Goal: Information Seeking & Learning: Check status

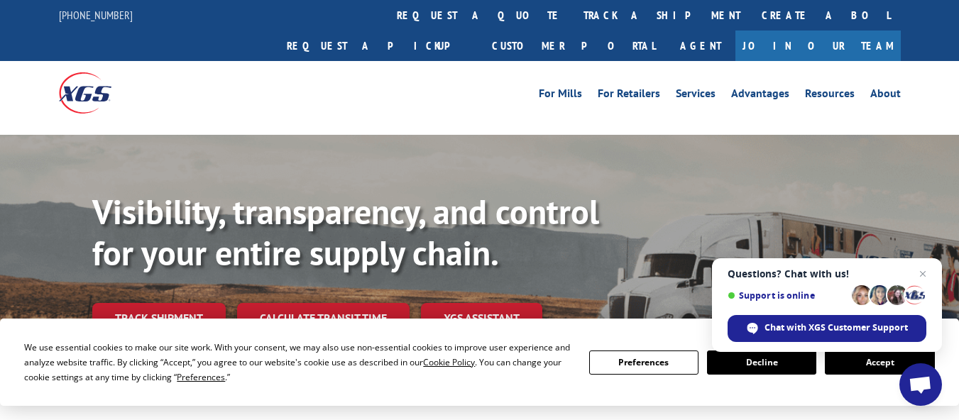
click at [159, 306] on div "Visibility, transparency, and control for your entire supply chain. Track shipm…" at bounding box center [525, 291] width 867 height 198
click at [174, 271] on div "Visibility, transparency, and control for your entire supply chain. Track shipm…" at bounding box center [525, 291] width 867 height 198
click at [180, 303] on link "Track shipment" at bounding box center [159, 318] width 134 height 30
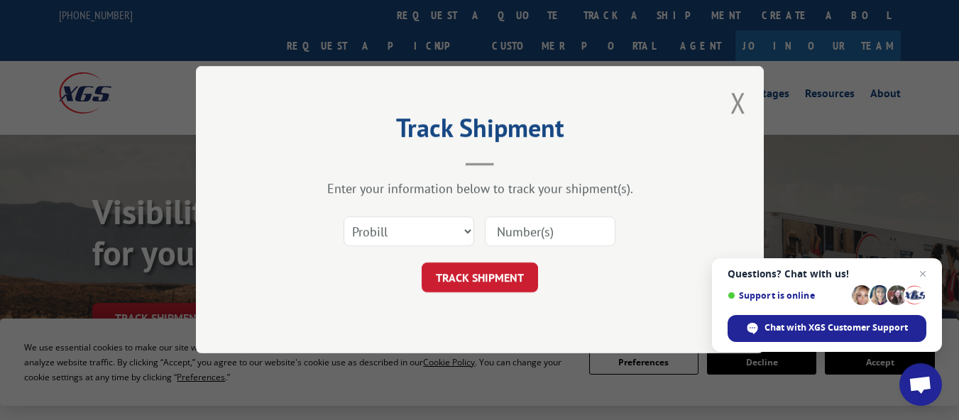
click at [515, 224] on input at bounding box center [550, 232] width 131 height 30
paste input "17689887"
type input "17689887"
click button "TRACK SHIPMENT" at bounding box center [480, 278] width 116 height 30
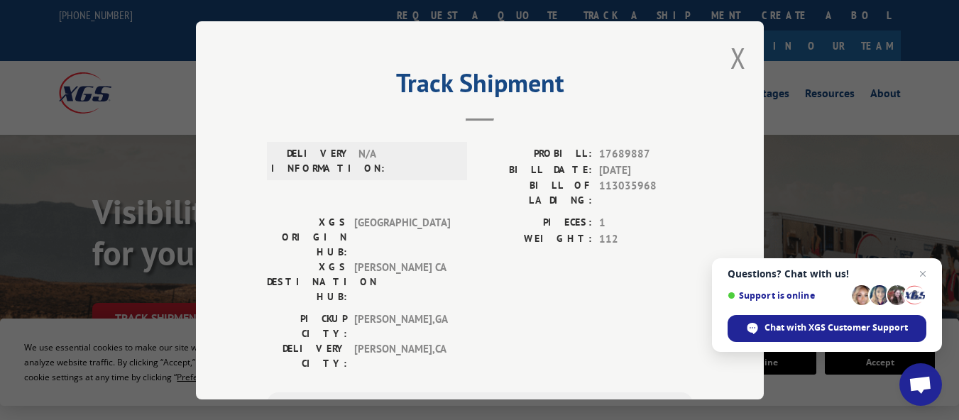
click at [632, 148] on span "17689887" at bounding box center [646, 154] width 94 height 16
copy span "17689887"
